Goal: Find specific page/section: Find specific page/section

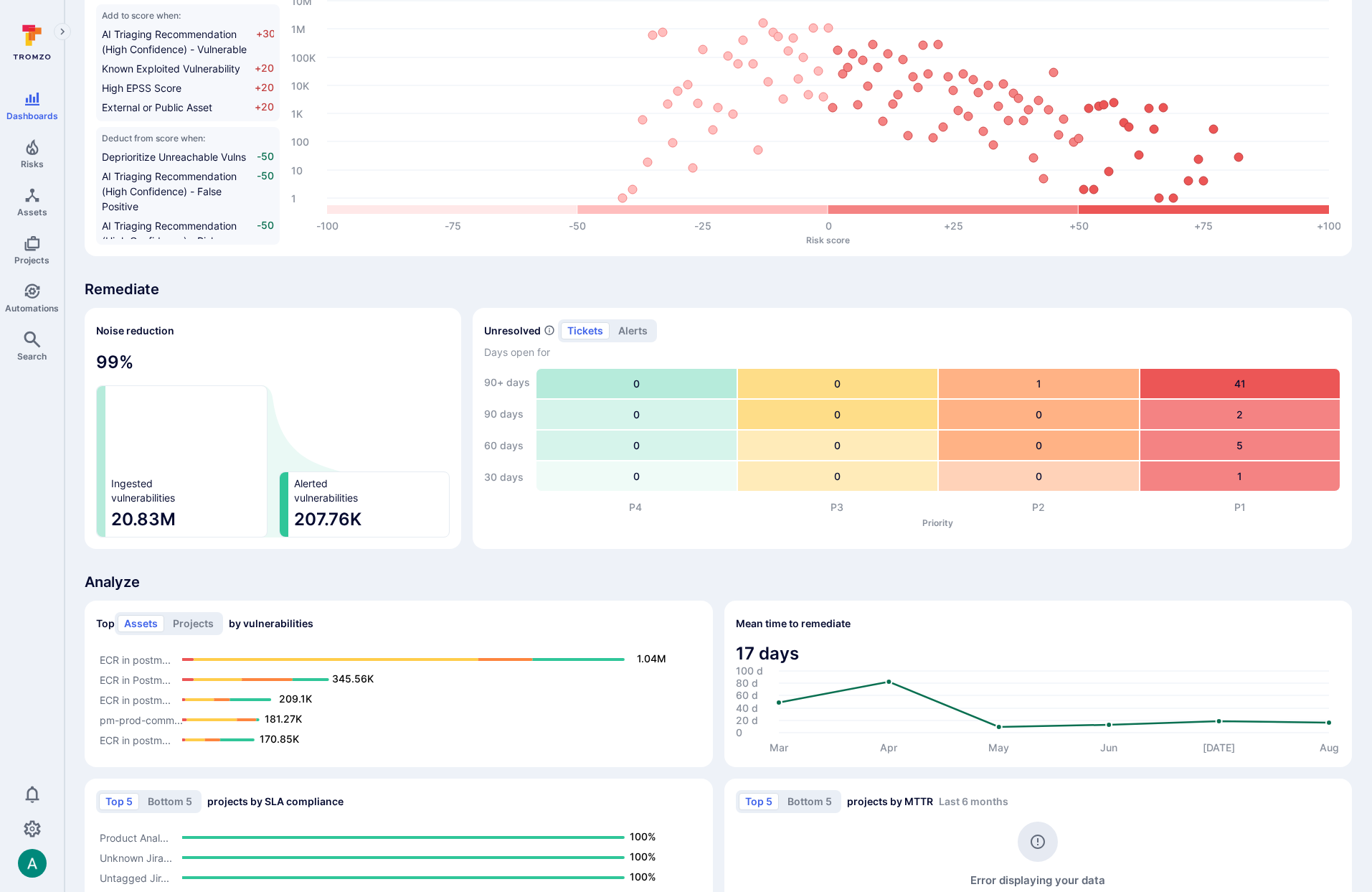
scroll to position [706, 0]
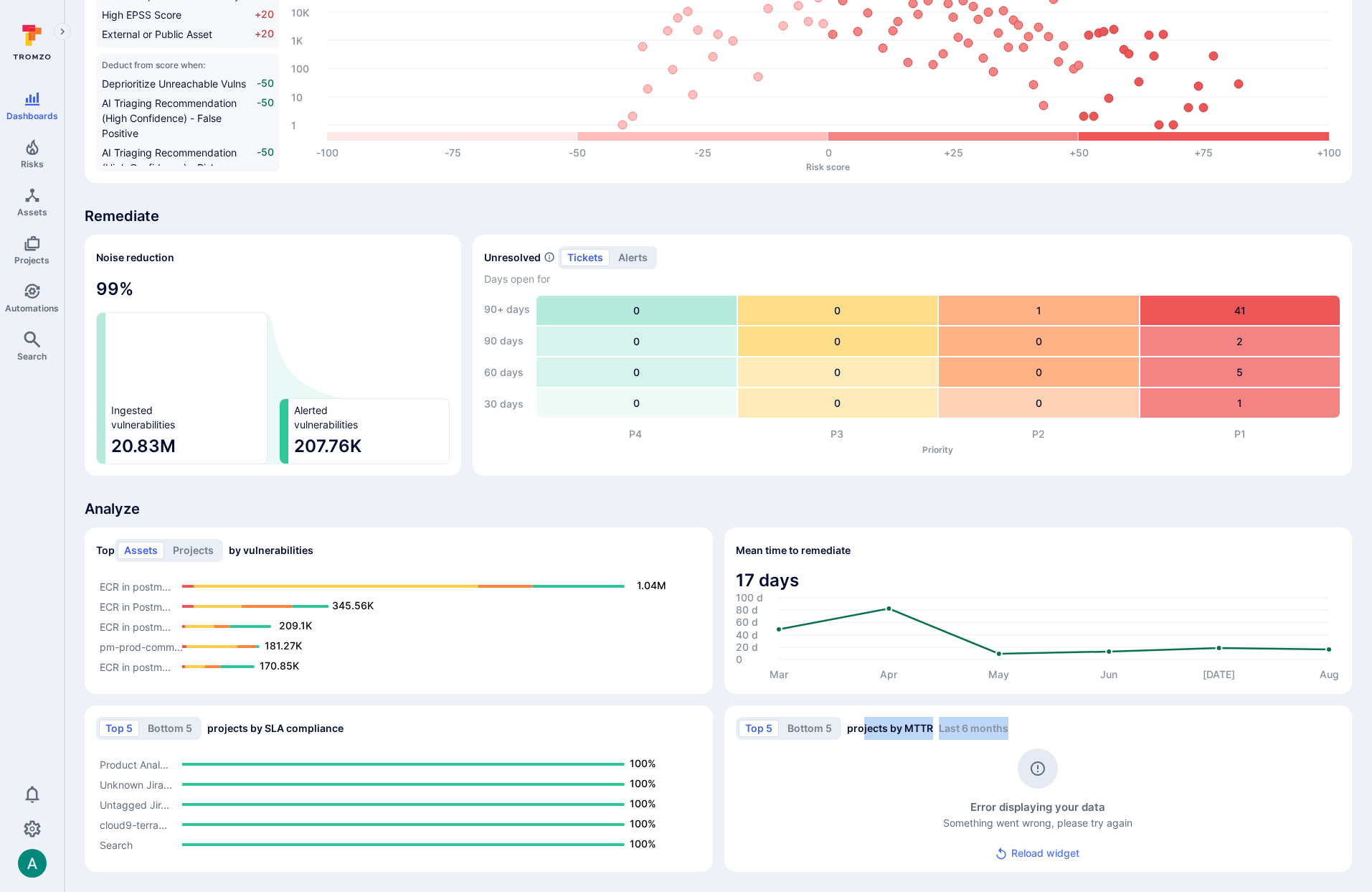
drag, startPoint x: 862, startPoint y: 723, endPoint x: 1012, endPoint y: 731, distance: 150.2
click at [1012, 731] on div "Top 5 Bottom 5 projects by MTTR Last 6 months" at bounding box center [1039, 728] width 606 height 23
click at [1037, 728] on div "Top 5 Bottom 5 projects by MTTR Last 6 months" at bounding box center [1039, 728] width 606 height 23
drag, startPoint x: 875, startPoint y: 731, endPoint x: 1010, endPoint y: 735, distance: 135.1
click at [1010, 735] on div "Top 5 Bottom 5 projects by MTTR Last 6 months" at bounding box center [1039, 728] width 606 height 23
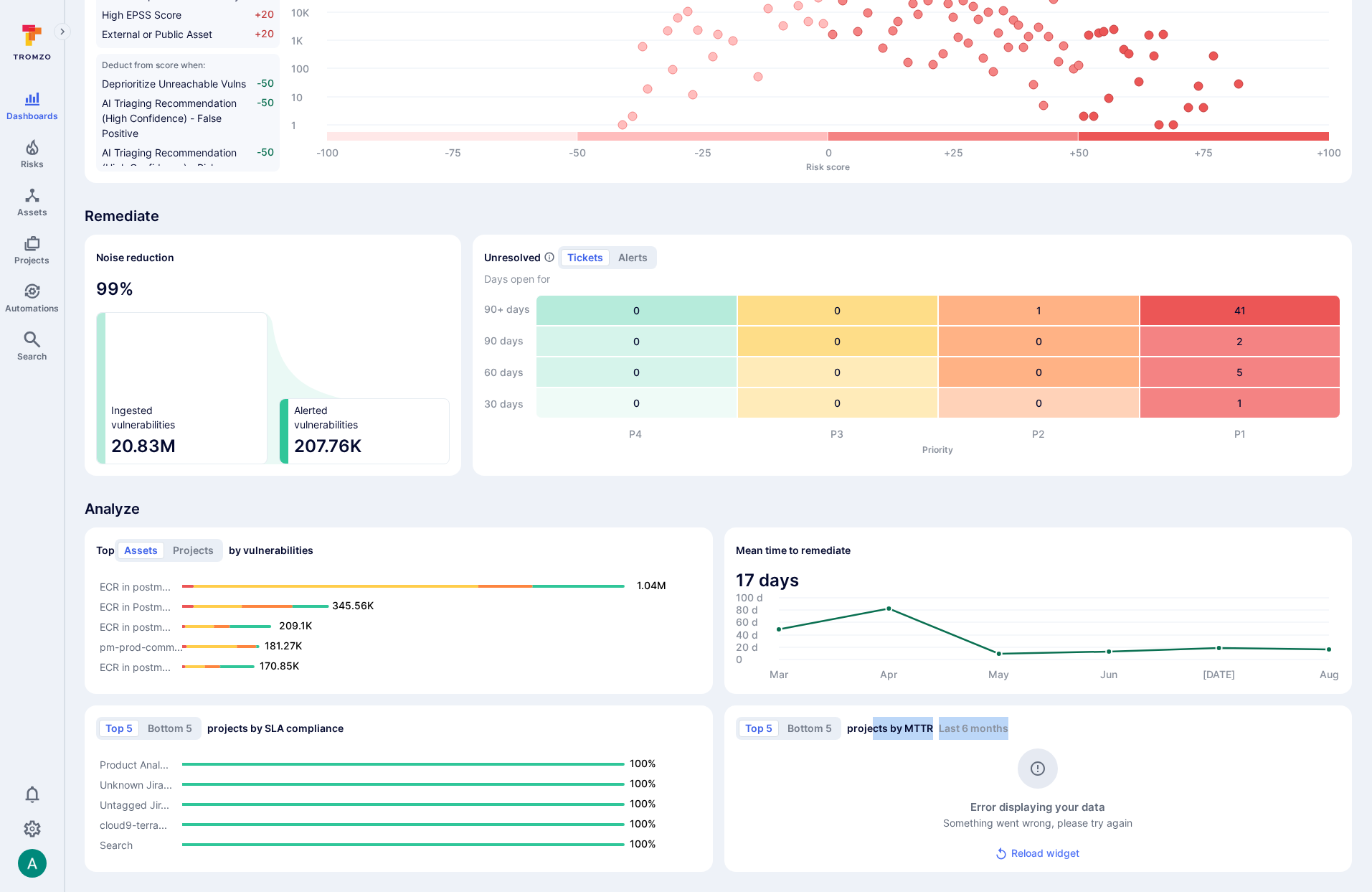
click at [1095, 733] on div "Top 5 Bottom 5 projects by MTTR Last 6 months" at bounding box center [1039, 728] width 606 height 23
drag, startPoint x: 850, startPoint y: 730, endPoint x: 1045, endPoint y: 734, distance: 195.0
click at [1045, 734] on div "Top 5 Bottom 5 projects by MTTR Last 6 months" at bounding box center [1039, 728] width 606 height 23
click at [959, 726] on span "Last 6 months" at bounding box center [973, 728] width 70 height 12
drag, startPoint x: 855, startPoint y: 730, endPoint x: 1017, endPoint y: 736, distance: 162.1
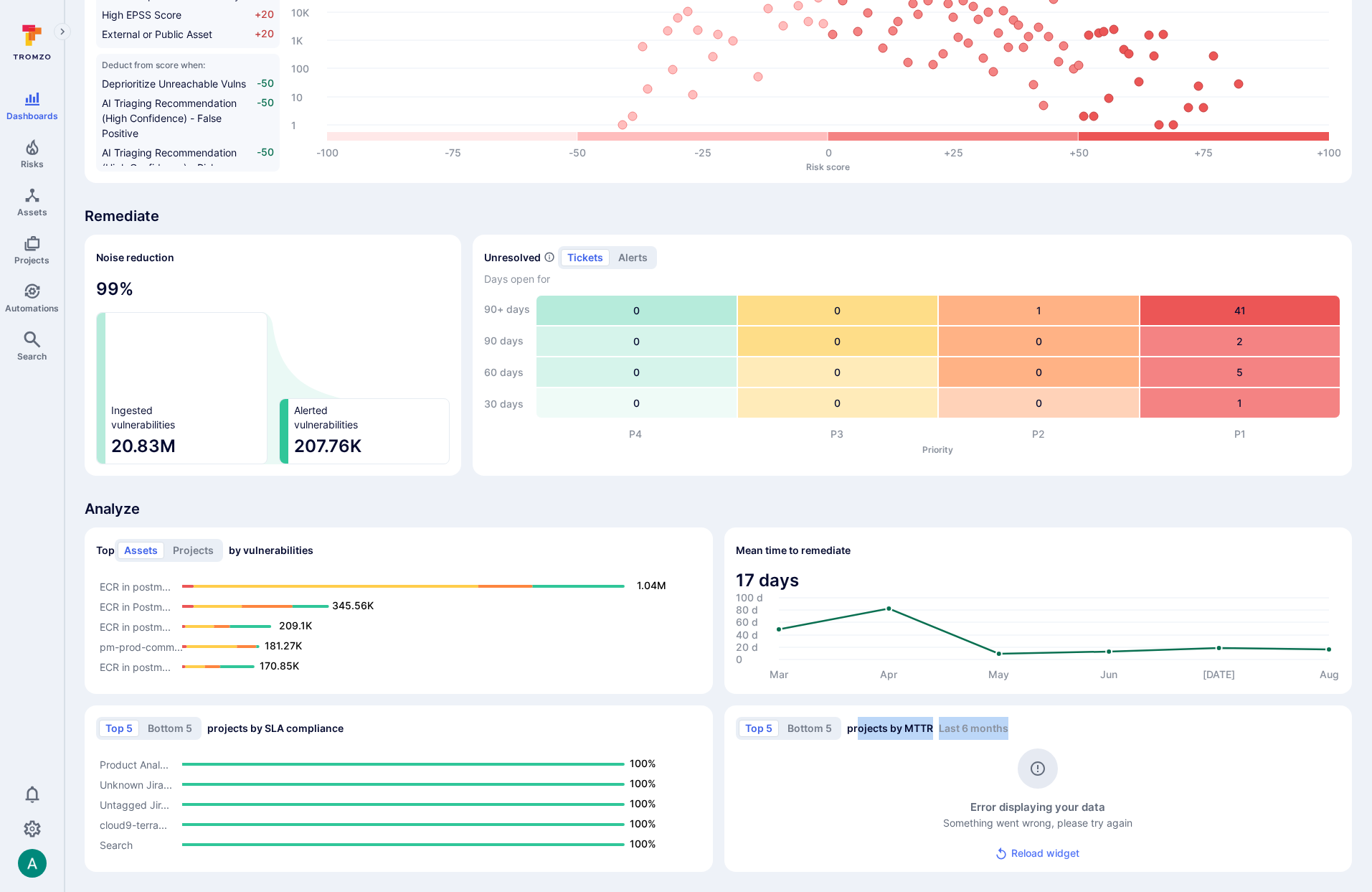
click at [1014, 737] on div "Top 5 Bottom 5 projects by MTTR Last 6 months" at bounding box center [1039, 728] width 606 height 23
click at [1029, 732] on div "Top 5 Bottom 5 projects by MTTR Last 6 months" at bounding box center [1039, 728] width 606 height 23
drag, startPoint x: 848, startPoint y: 731, endPoint x: 1006, endPoint y: 734, distance: 158.0
click at [1000, 735] on h2 "Top 5 Bottom 5 projects by MTTR Last 6 months" at bounding box center [872, 728] width 273 height 23
click at [1006, 734] on h2 "Top 5 Bottom 5 projects by MTTR Last 6 months" at bounding box center [872, 728] width 273 height 23
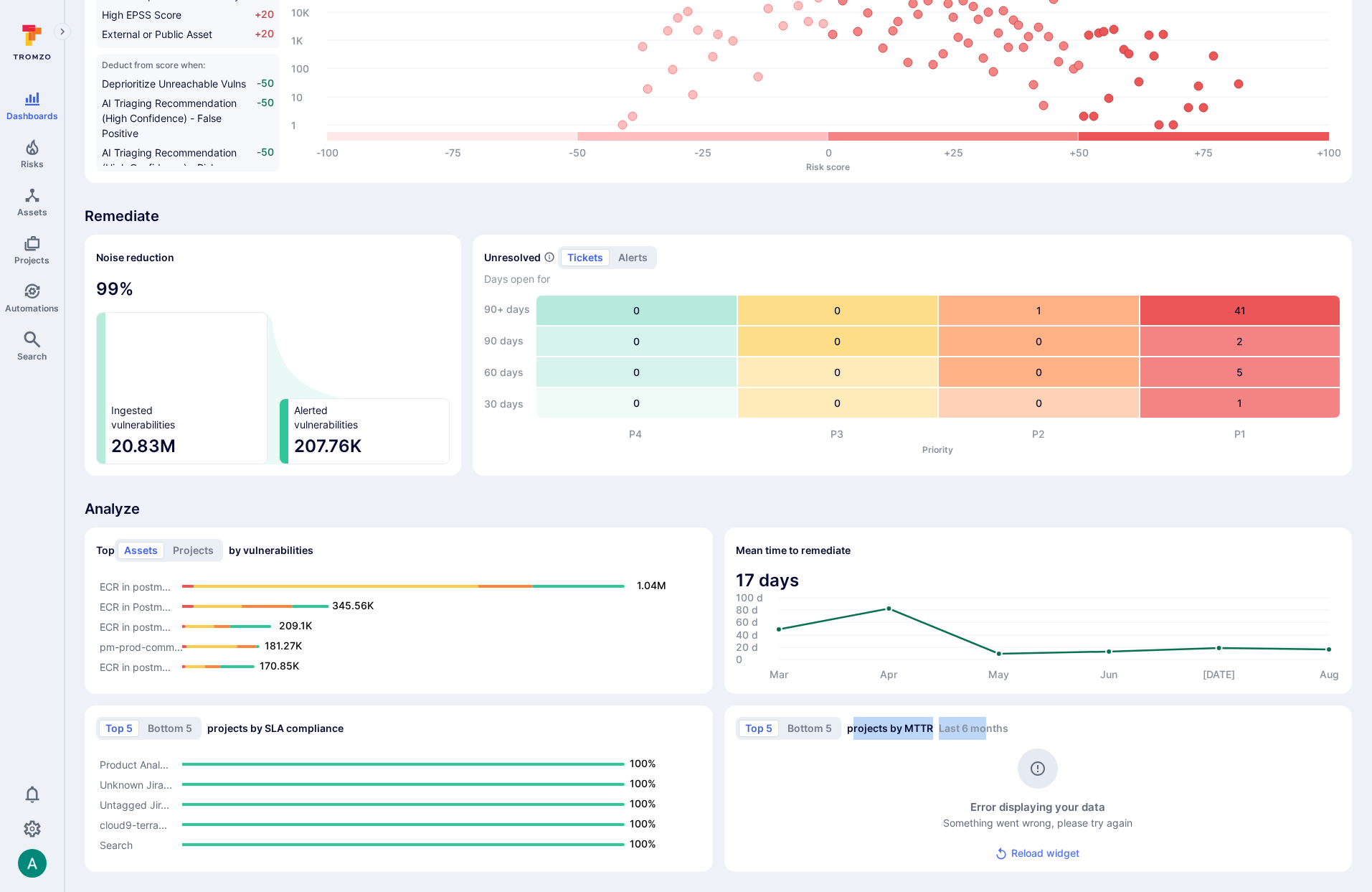
drag, startPoint x: 851, startPoint y: 730, endPoint x: 995, endPoint y: 726, distance: 144.1
click at [993, 726] on h2 "Top 5 Bottom 5 projects by MTTR Last 6 months" at bounding box center [872, 728] width 273 height 23
click at [1003, 726] on span "Last 6 months" at bounding box center [973, 728] width 70 height 12
drag, startPoint x: 1009, startPoint y: 726, endPoint x: 849, endPoint y: 727, distance: 160.0
click at [849, 727] on h2 "Top 5 Bottom 5 projects by MTTR Last 6 months" at bounding box center [872, 728] width 273 height 23
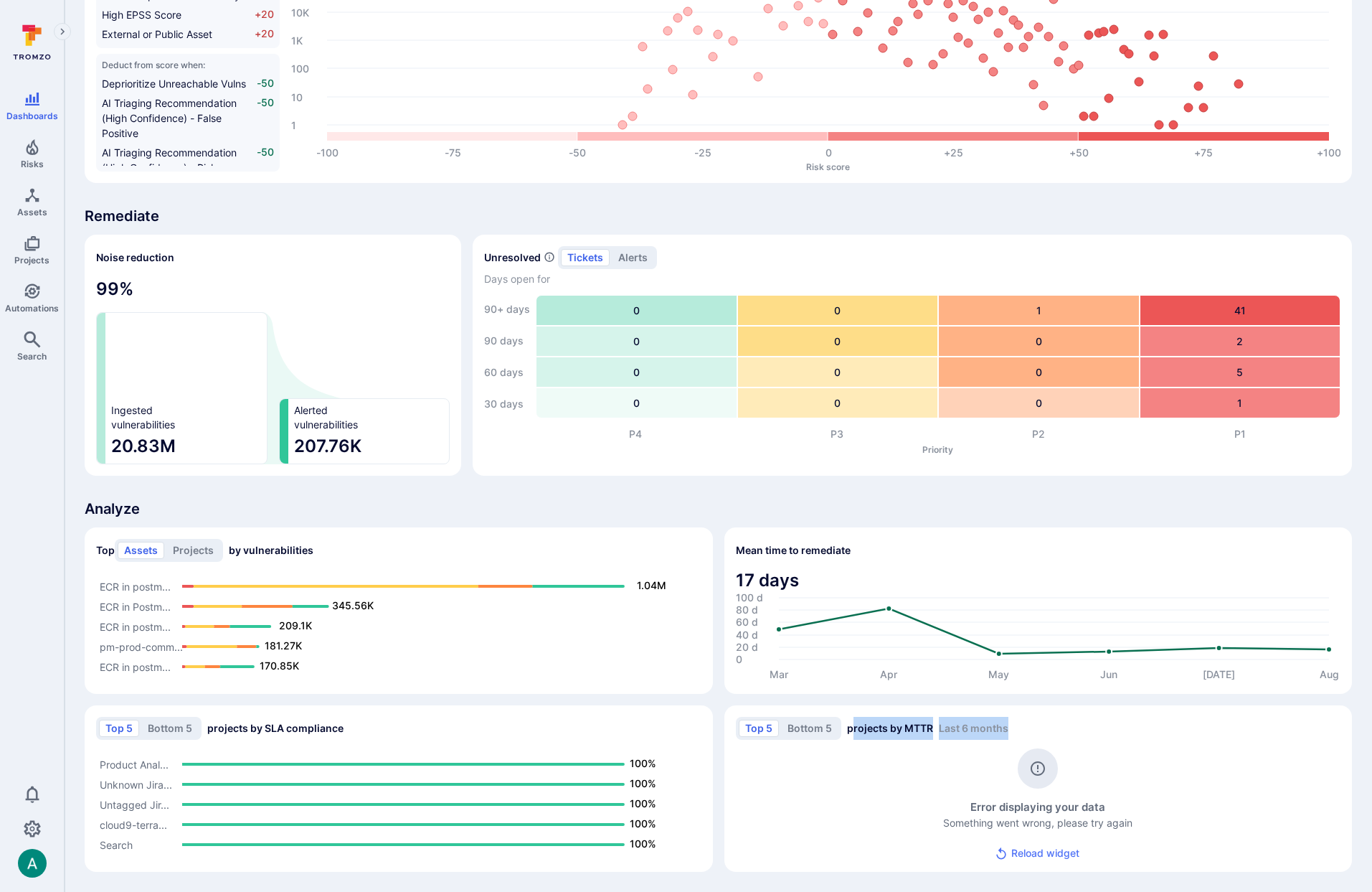
click at [849, 727] on h2 "Top 5 Bottom 5 projects by MTTR Last 6 months" at bounding box center [872, 728] width 273 height 23
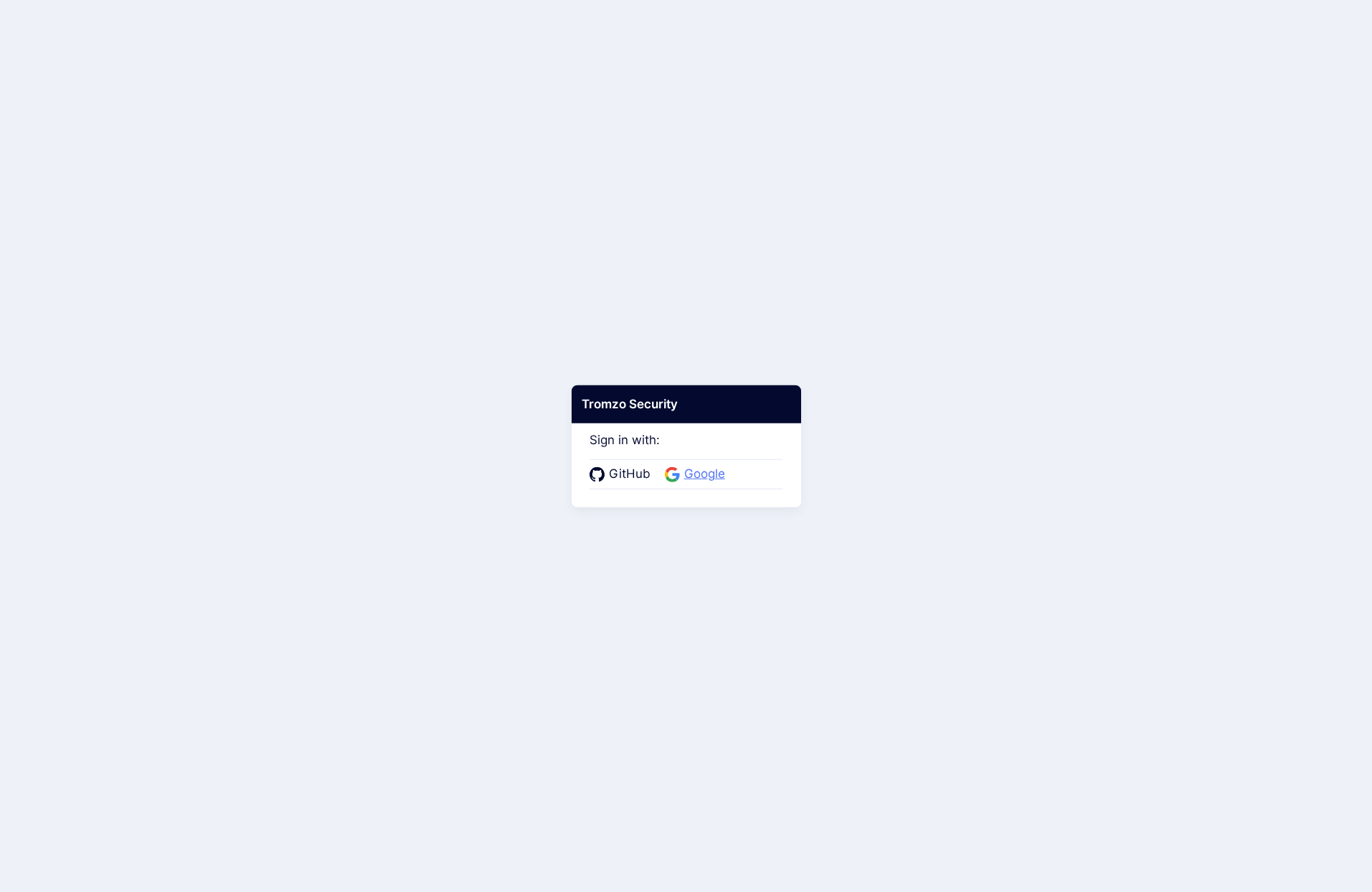
click at [700, 474] on span "Google" at bounding box center [704, 474] width 50 height 19
